Goal: Obtain resource: Obtain resource

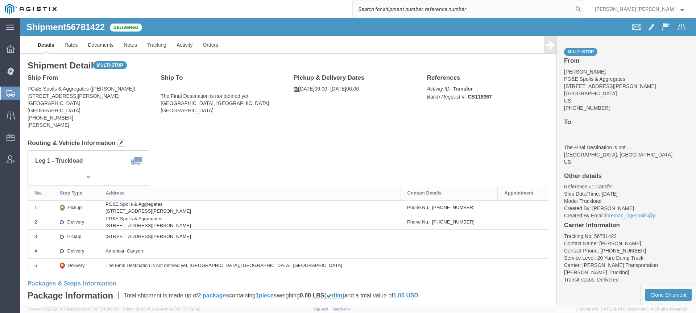
click at [508, 5] on input "search" at bounding box center [463, 8] width 220 height 17
type input "57040006"
click at [583, 7] on icon at bounding box center [578, 9] width 10 height 10
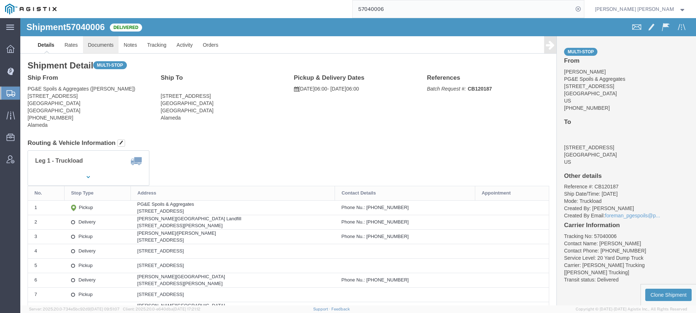
click link "Documents"
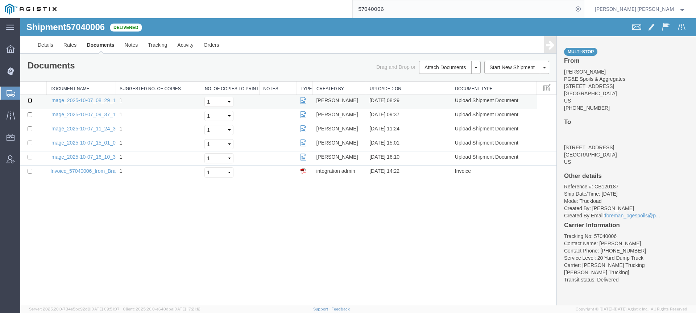
click at [30, 101] on input "checkbox" at bounding box center [30, 100] width 5 height 5
checkbox input "true"
click at [32, 113] on input "checkbox" at bounding box center [30, 114] width 5 height 5
checkbox input "true"
click at [30, 128] on input "checkbox" at bounding box center [30, 128] width 5 height 5
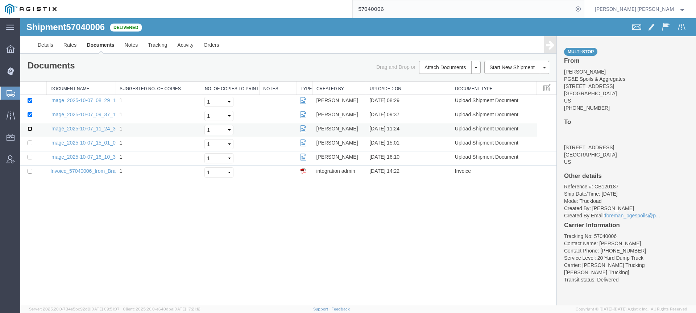
checkbox input "true"
click at [29, 144] on input "checkbox" at bounding box center [30, 143] width 5 height 5
checkbox input "true"
click at [29, 157] on input "checkbox" at bounding box center [30, 157] width 5 height 5
checkbox input "true"
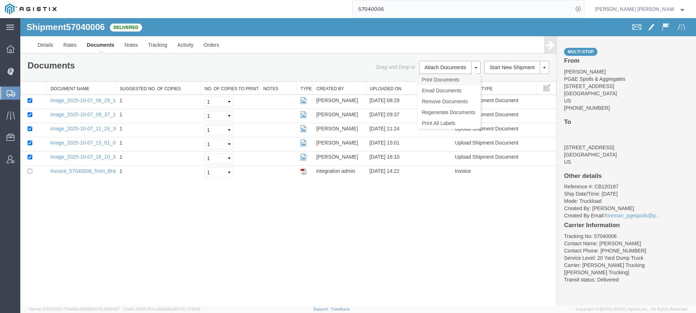
click at [447, 84] on link "Print Documents" at bounding box center [448, 79] width 63 height 11
